Goal: Transaction & Acquisition: Book appointment/travel/reservation

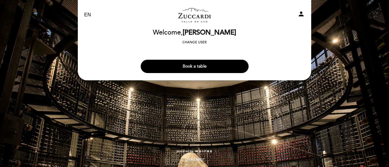
click at [194, 68] on button "Book a table" at bounding box center [195, 66] width 108 height 13
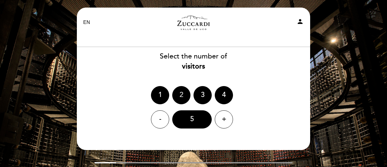
click at [189, 95] on div "2" at bounding box center [181, 95] width 18 height 18
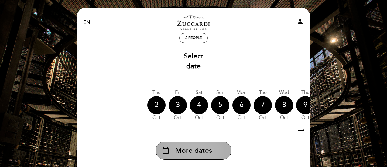
click at [221, 155] on div "calendar_today More dates" at bounding box center [193, 151] width 76 height 18
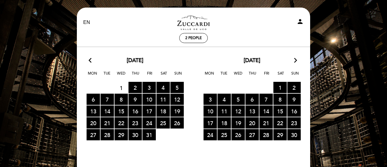
click at [296, 62] on icon "arrow_forward_ios" at bounding box center [295, 61] width 5 height 8
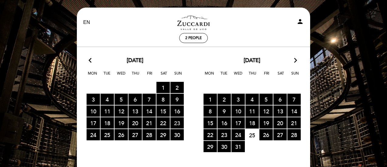
click at [174, 123] on span "23 RESERVATIONS AVAILABLE" at bounding box center [176, 122] width 13 height 11
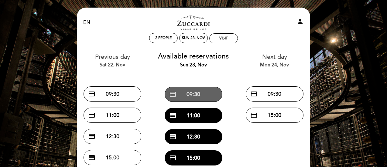
click at [199, 90] on button "credit_card 09:30" at bounding box center [194, 94] width 58 height 15
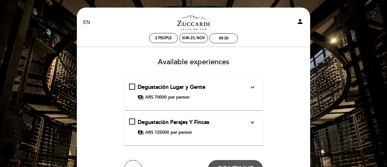
click at [257, 88] on button "expand_more" at bounding box center [252, 87] width 11 height 8
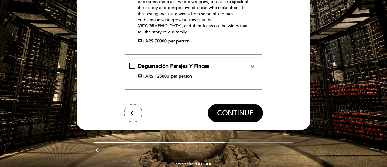
click at [253, 63] on icon "expand_more" at bounding box center [252, 66] width 7 height 7
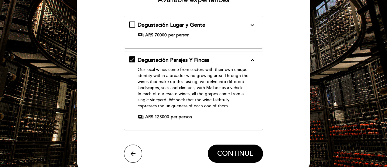
click at [202, 29] on div "Degustación Lugar y Gente expand_more For us, wine is place and it is people. W…" at bounding box center [193, 29] width 129 height 17
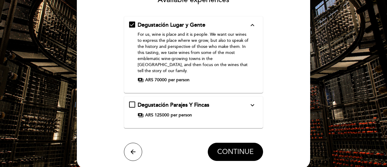
click at [233, 148] on span "CONTINUE" at bounding box center [235, 152] width 36 height 9
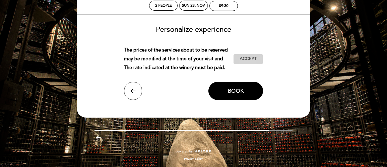
click at [251, 56] on span "Accept" at bounding box center [248, 59] width 17 height 6
click at [242, 88] on span "Book" at bounding box center [236, 91] width 16 height 7
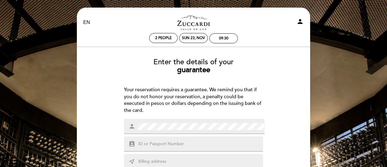
scroll to position [101, 0]
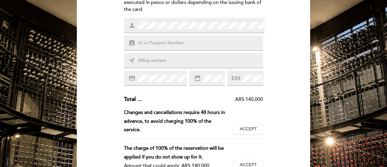
click at [168, 43] on input "text" at bounding box center [201, 43] width 126 height 7
type input "539722546"
click at [160, 60] on input "text" at bounding box center [201, 60] width 126 height 7
click at [198, 60] on input "[STREET_ADDRESS]" at bounding box center [201, 60] width 126 height 7
click at [198, 60] on input "[STREET_ADDRESS][US_STATE]" at bounding box center [201, 60] width 126 height 7
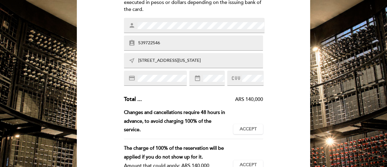
type input "[STREET_ADDRESS][US_STATE]"
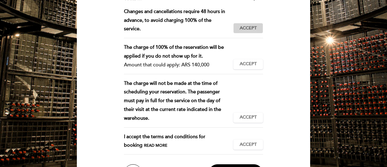
click at [243, 27] on span "Accept" at bounding box center [248, 28] width 17 height 6
click at [259, 64] on button "Accept Accepted" at bounding box center [248, 64] width 30 height 10
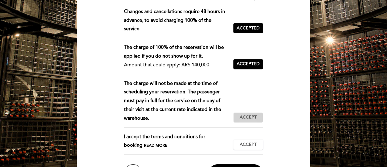
click at [258, 119] on button "Accept Accepted" at bounding box center [248, 118] width 30 height 10
click at [250, 148] on button "Accept Accepted" at bounding box center [248, 145] width 30 height 10
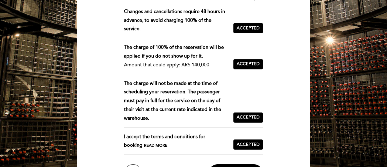
scroll to position [274, 0]
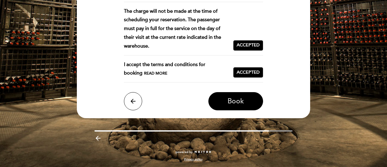
click at [233, 104] on span "Book" at bounding box center [235, 101] width 16 height 9
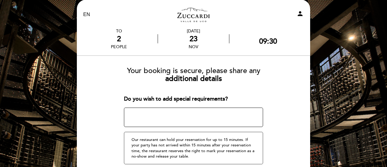
scroll to position [102, 0]
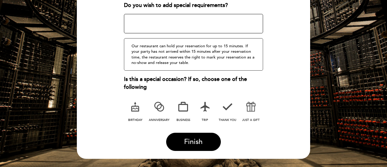
click at [205, 111] on icon at bounding box center [205, 107] width 16 height 16
click at [134, 117] on label "birthday" at bounding box center [135, 111] width 16 height 25
click at [199, 138] on span "Finish" at bounding box center [193, 142] width 19 height 9
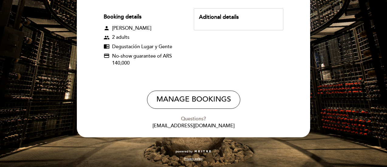
scroll to position [0, 0]
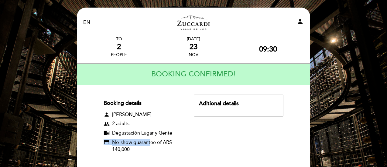
drag, startPoint x: 175, startPoint y: 133, endPoint x: 151, endPoint y: 143, distance: 26.2
click at [151, 143] on div "Booking details person [PERSON_NAME] group 2 adults chrome_reader_mode Degustac…" at bounding box center [149, 129] width 90 height 68
